Goal: Task Accomplishment & Management: Use online tool/utility

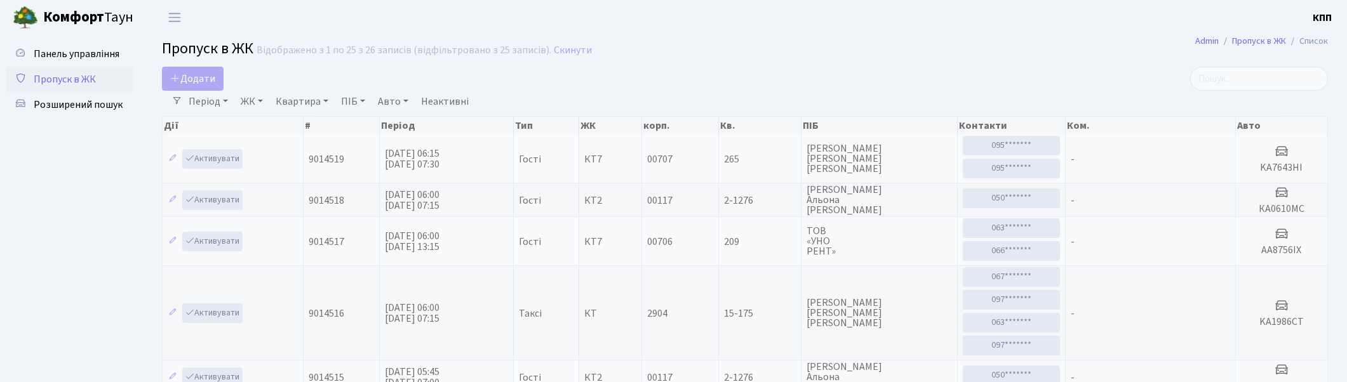
select select "25"
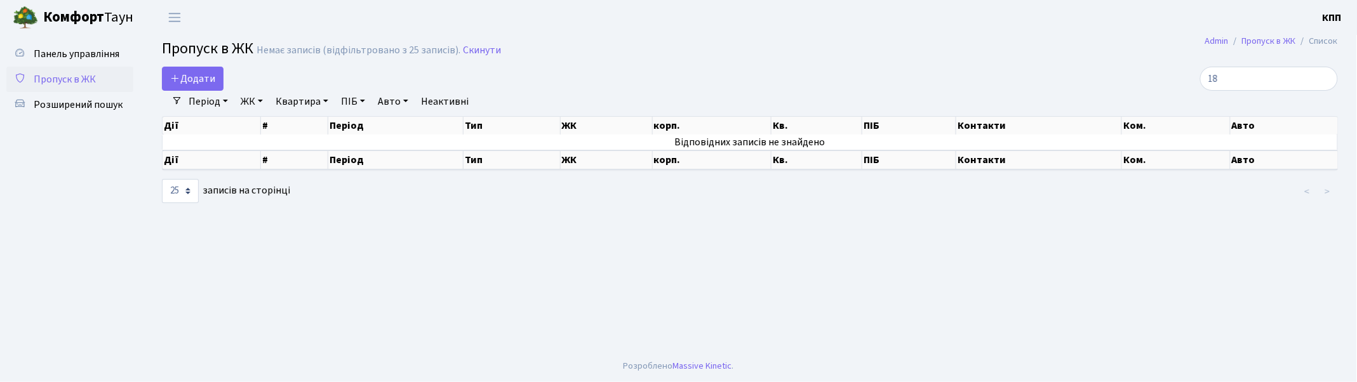
type input "1"
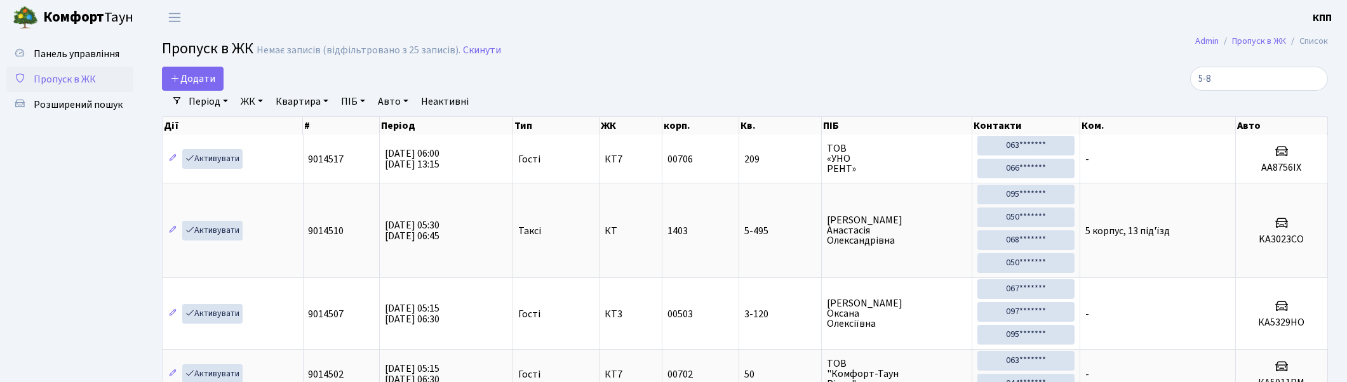
type input "5-85"
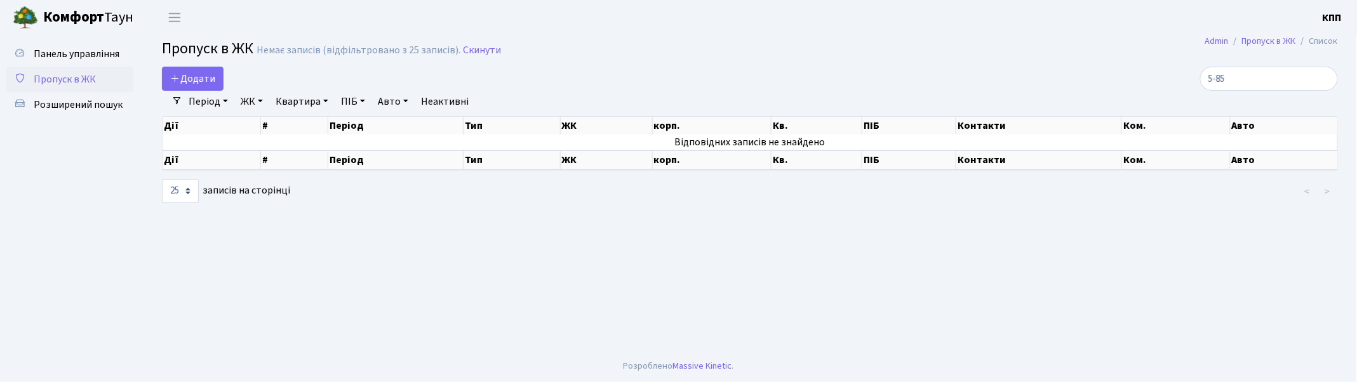
click at [1326, 77] on input "5-85" at bounding box center [1269, 79] width 138 height 24
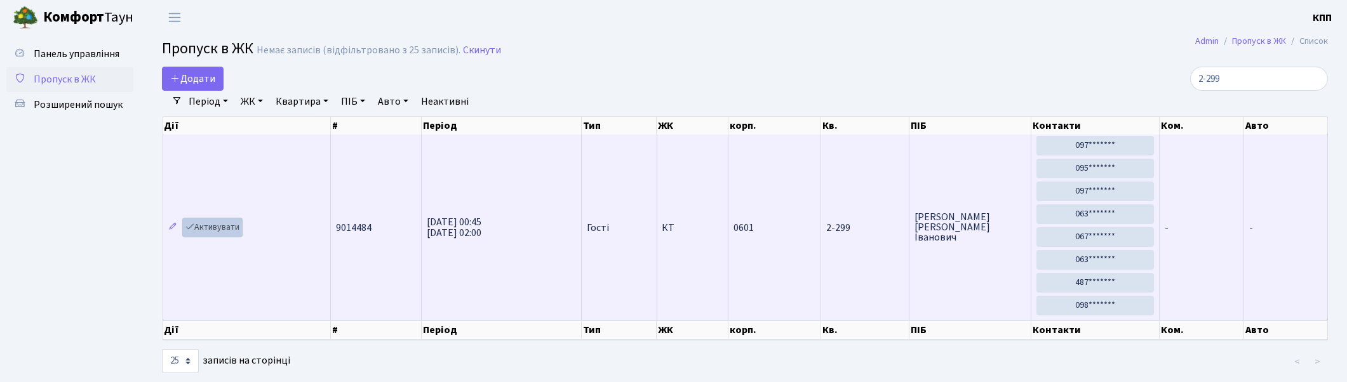
type input "2-299"
click at [211, 225] on link "Активувати" at bounding box center [212, 228] width 60 height 20
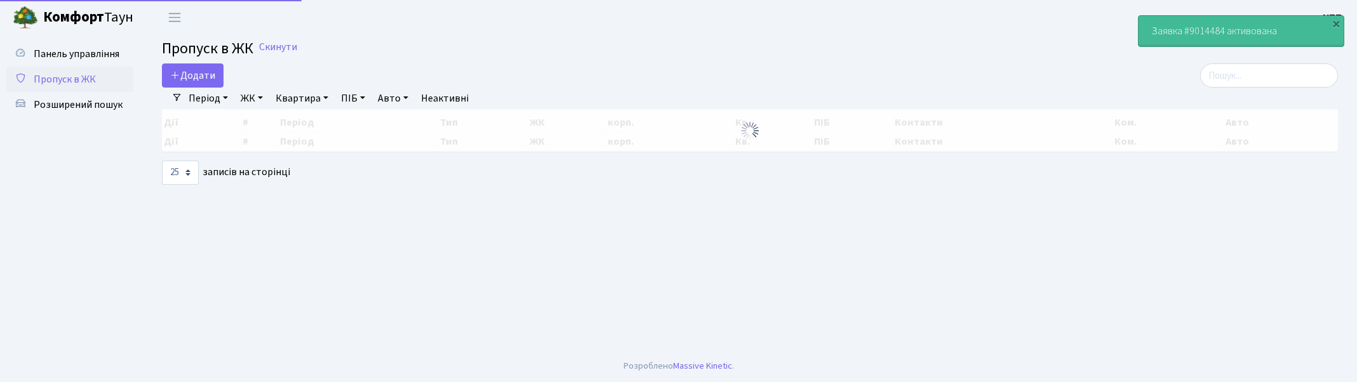
select select "25"
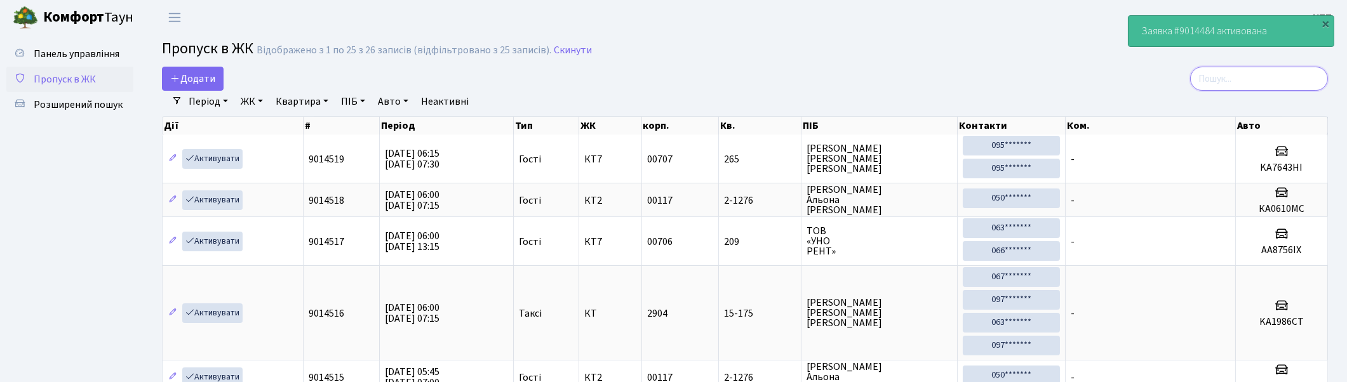
click at [1305, 74] on input "search" at bounding box center [1259, 79] width 138 height 24
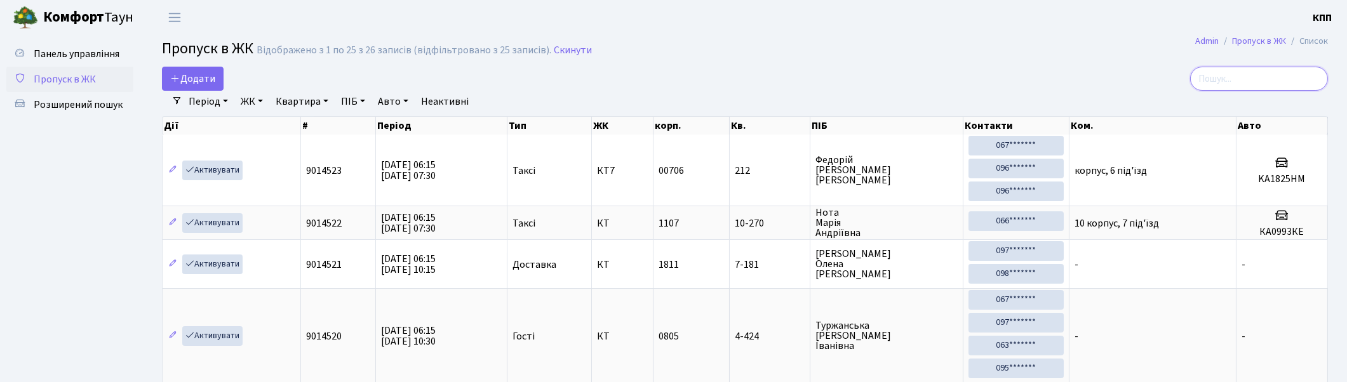
click at [1303, 72] on input "search" at bounding box center [1259, 79] width 138 height 24
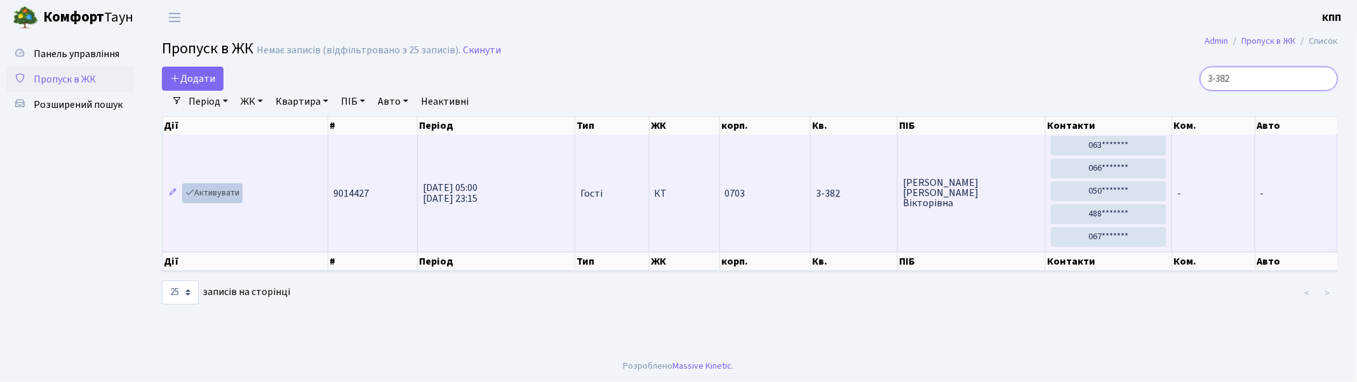
type input "3-382"
click at [213, 193] on link "Активувати" at bounding box center [212, 194] width 60 height 20
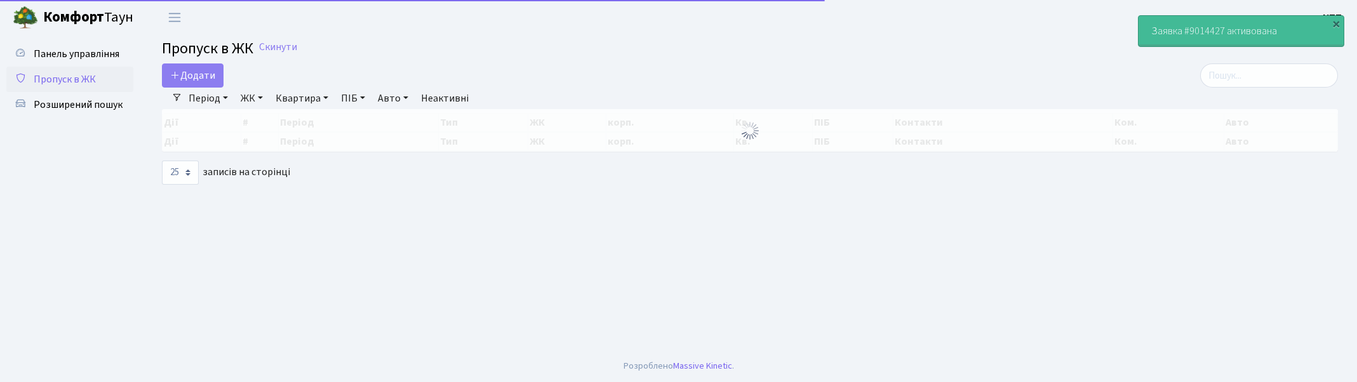
select select "25"
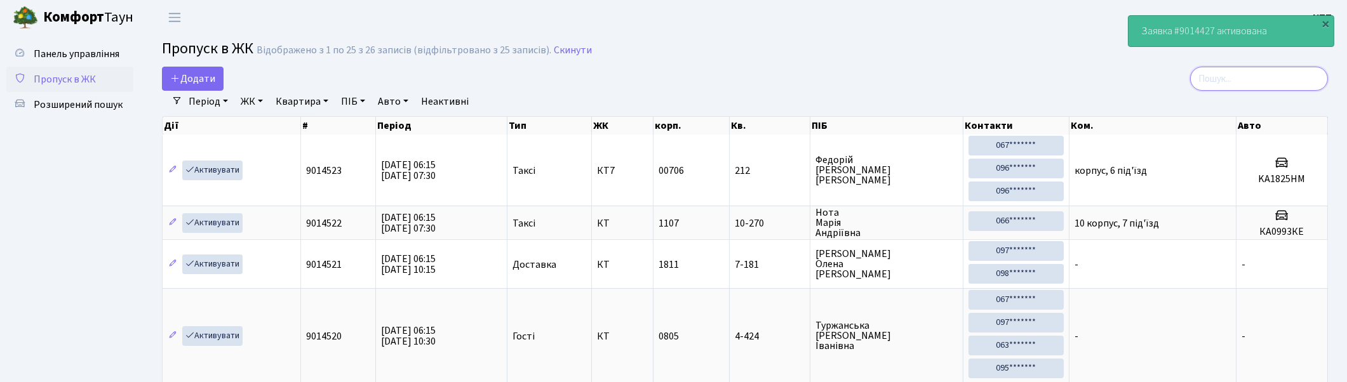
click at [1311, 79] on input "search" at bounding box center [1259, 79] width 138 height 24
